Goal: Information Seeking & Learning: Understand process/instructions

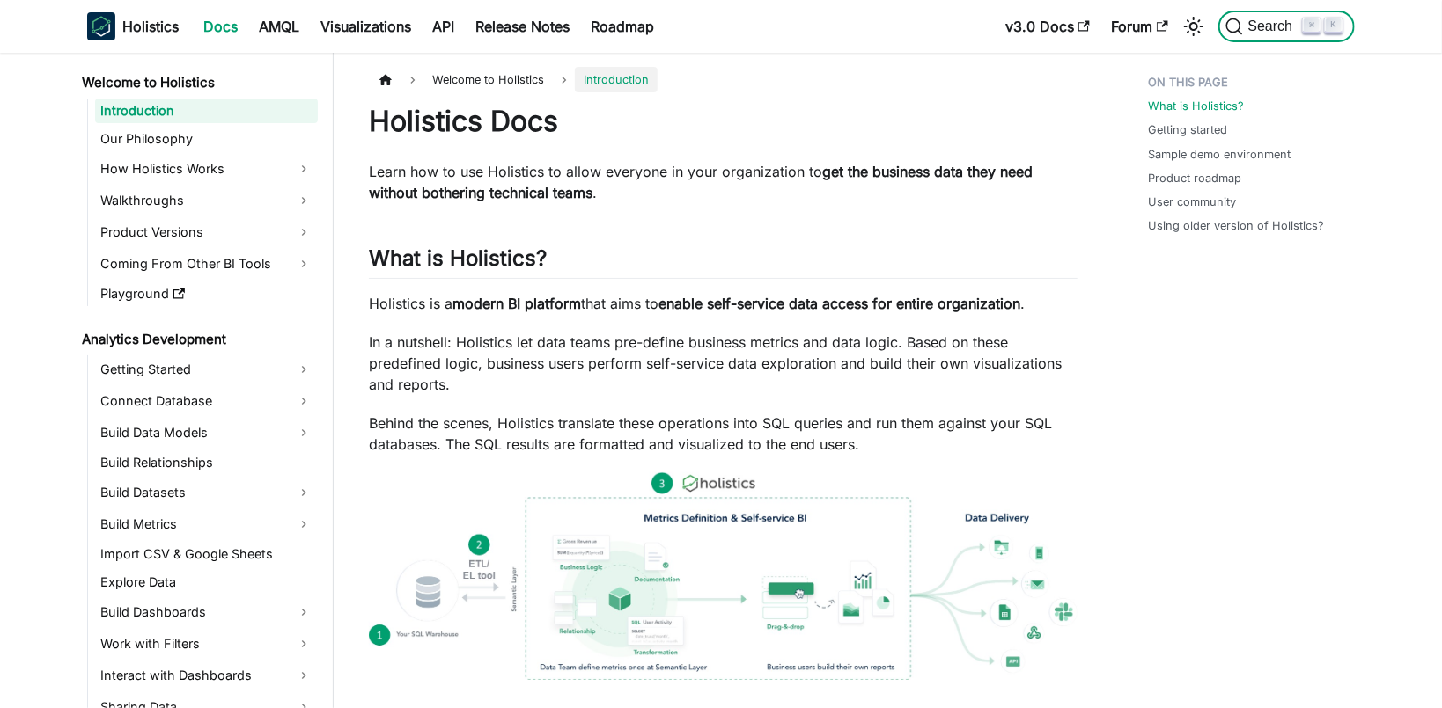
click at [1279, 25] on span "Search" at bounding box center [1273, 26] width 61 height 16
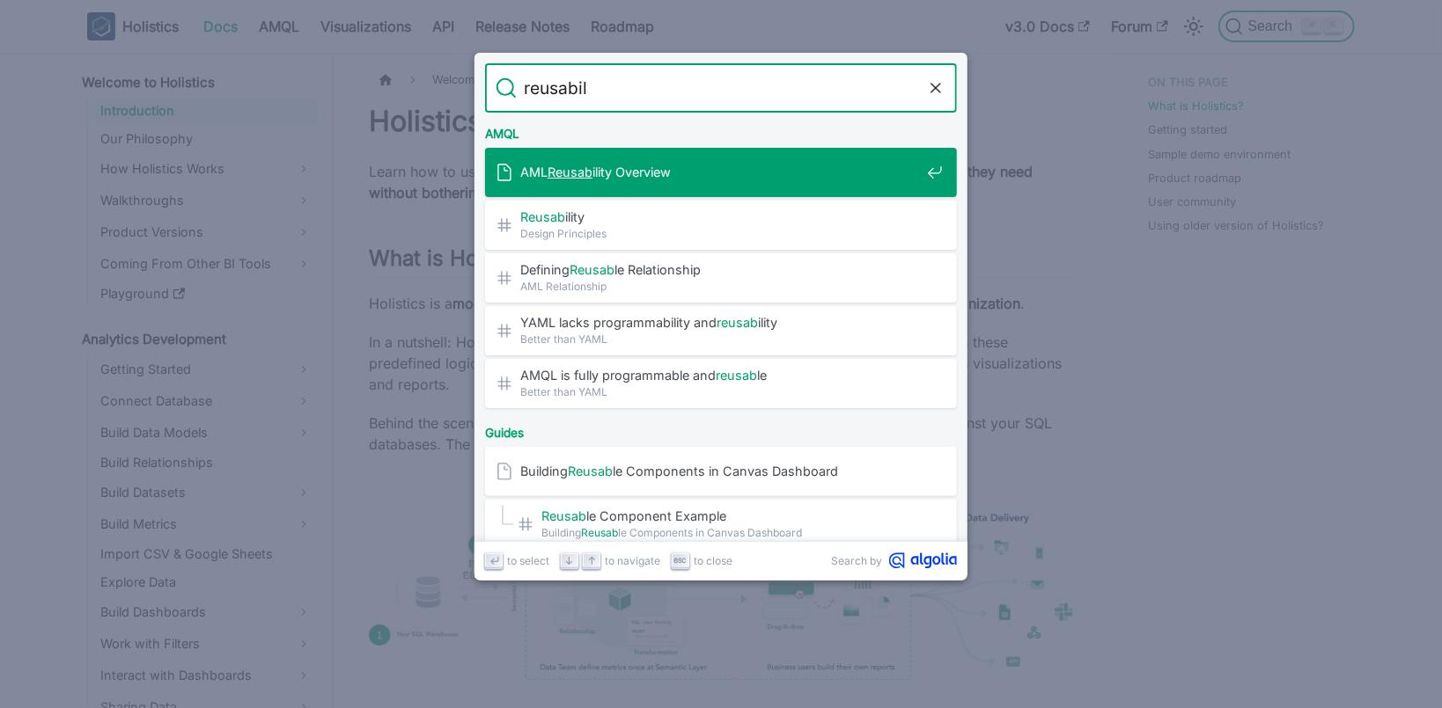
type input "reusabili"
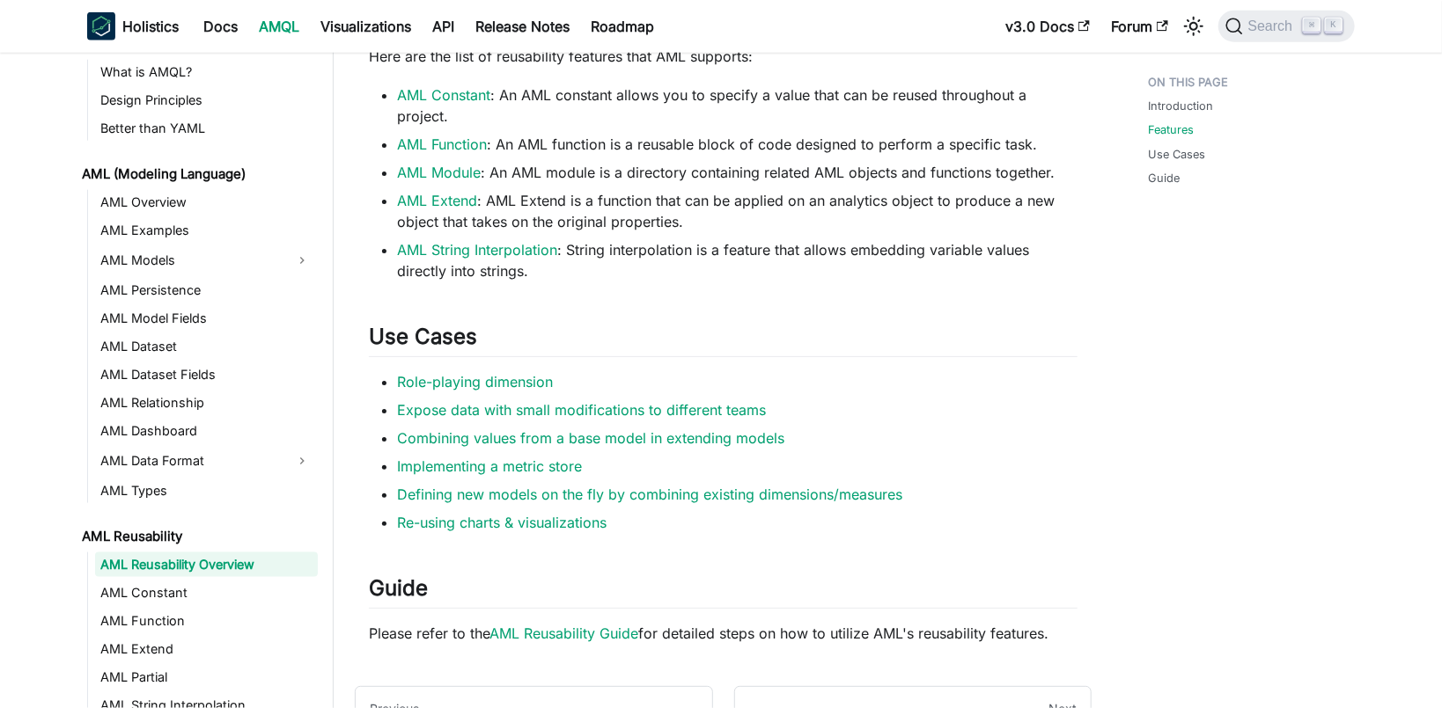
scroll to position [1042, 0]
click at [560, 473] on link "Implementing a metric store" at bounding box center [489, 468] width 185 height 18
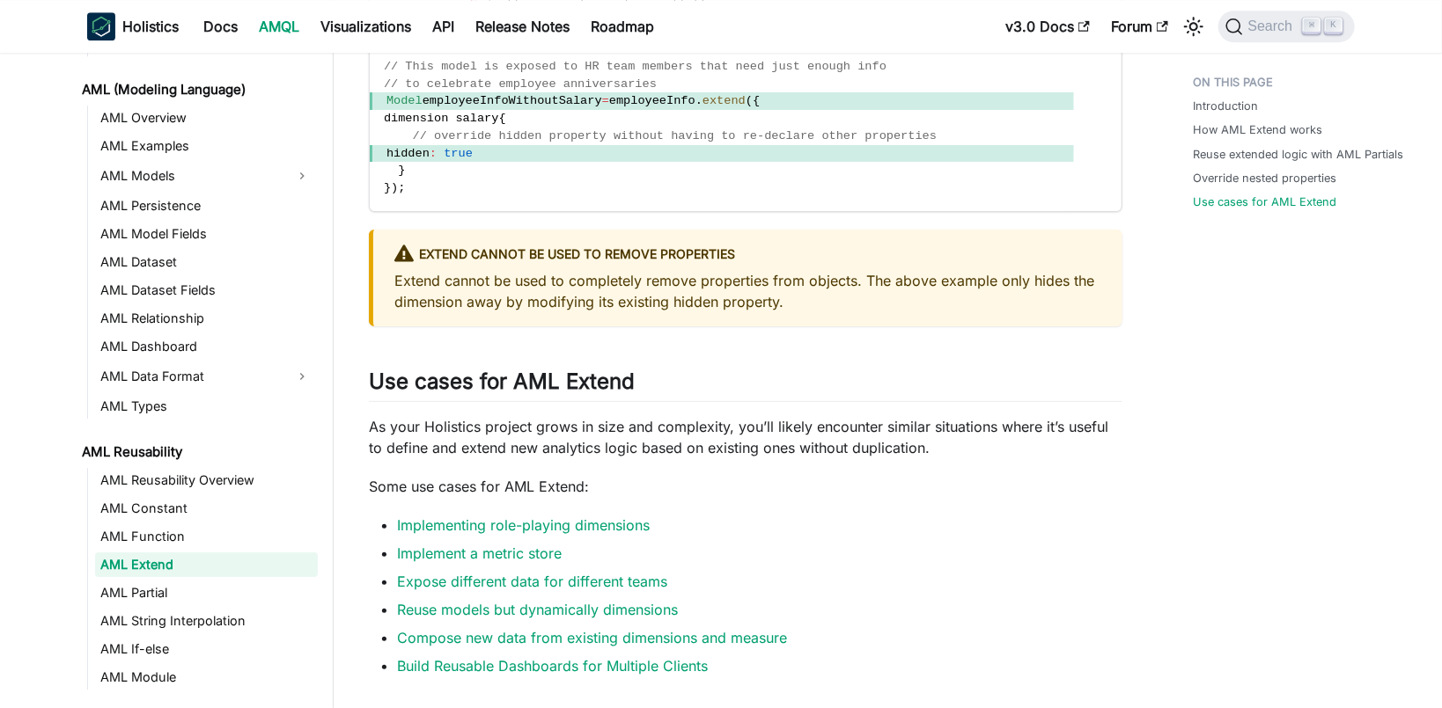
scroll to position [2988, 0]
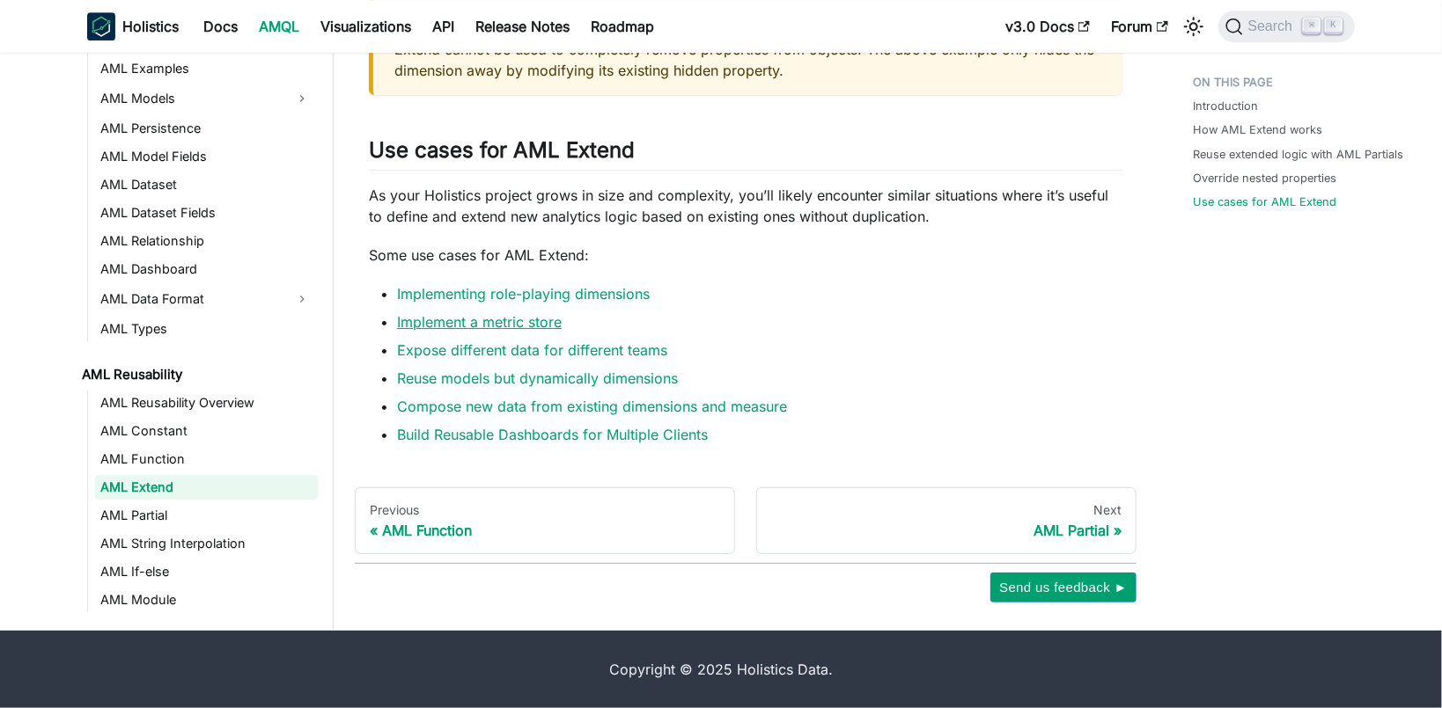
click at [499, 330] on link "Implement a metric store" at bounding box center [479, 322] width 165 height 18
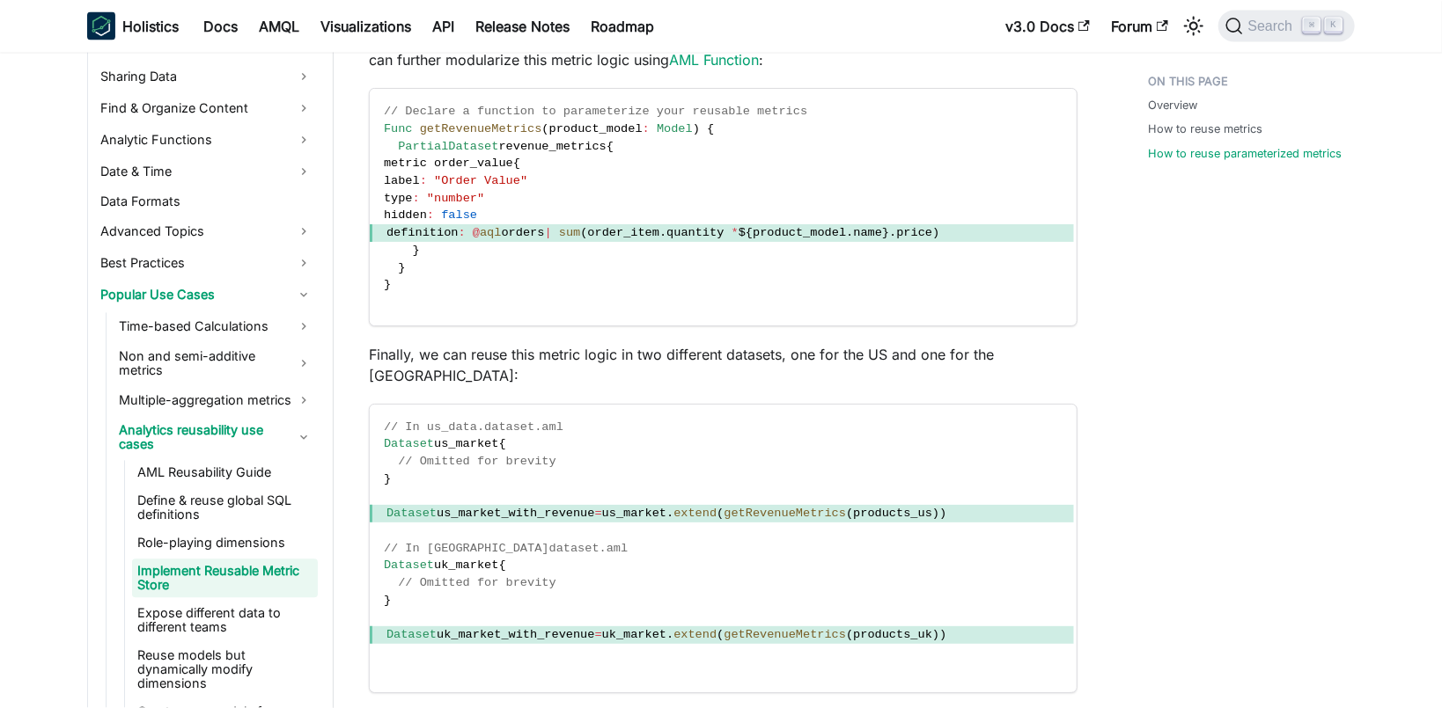
scroll to position [1953, 0]
